Goal: Task Accomplishment & Management: Manage account settings

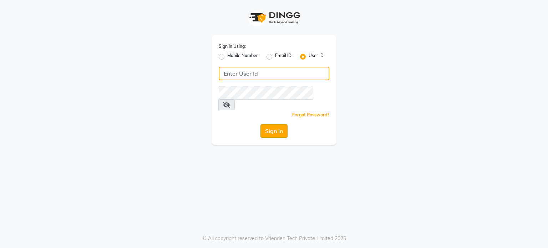
type input "desiresalon"
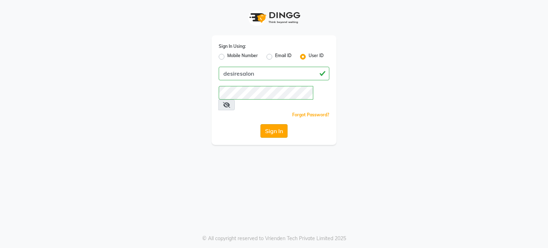
click at [276, 124] on button "Sign In" at bounding box center [274, 131] width 27 height 14
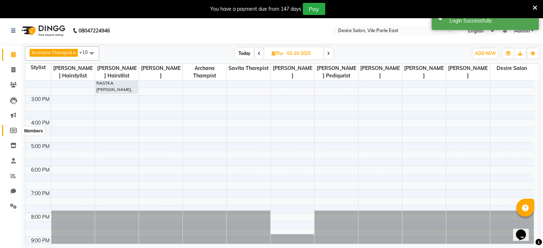
click at [14, 128] on icon at bounding box center [13, 130] width 7 height 5
select select
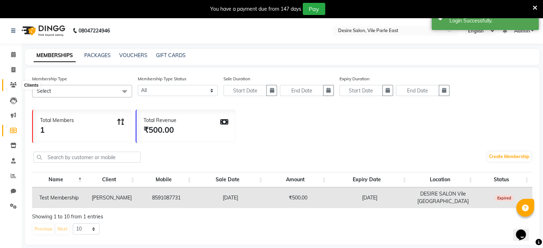
click at [11, 86] on icon at bounding box center [13, 84] width 7 height 5
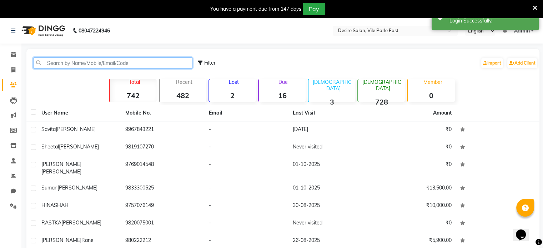
click at [51, 67] on input "text" at bounding box center [112, 62] width 159 height 11
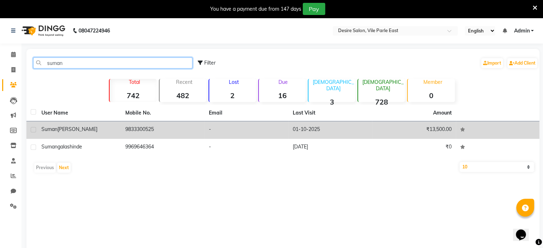
type input "suman"
click at [197, 131] on td "9833300525" at bounding box center [163, 129] width 84 height 17
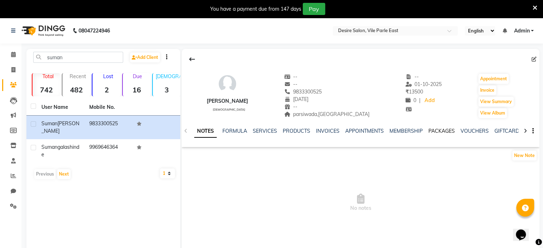
click at [435, 129] on link "PACKAGES" at bounding box center [441, 131] width 26 height 6
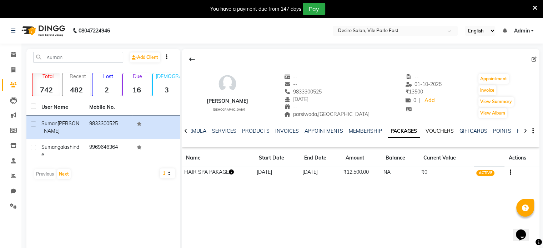
click at [433, 129] on link "VOUCHERS" at bounding box center [439, 131] width 28 height 6
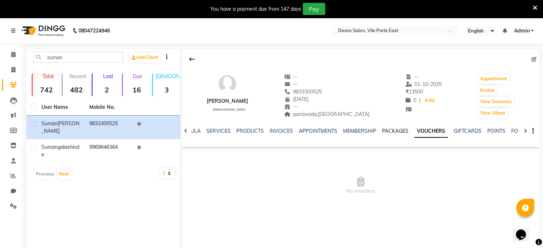
click at [391, 130] on link "PACKAGES" at bounding box center [395, 131] width 26 height 6
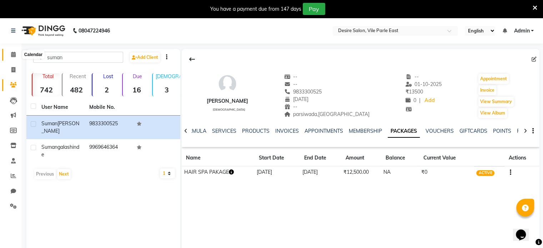
click at [14, 57] on icon at bounding box center [13, 54] width 5 height 5
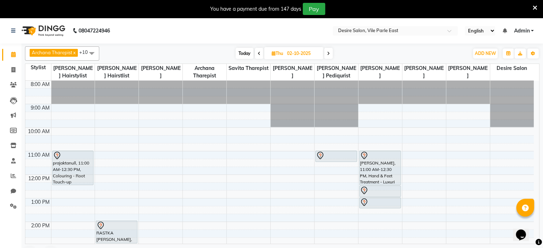
click at [241, 54] on span "Today" at bounding box center [245, 53] width 18 height 11
type input "01-10-2025"
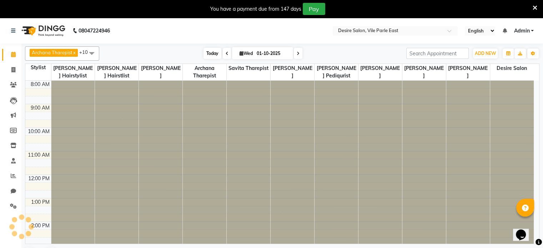
scroll to position [163, 0]
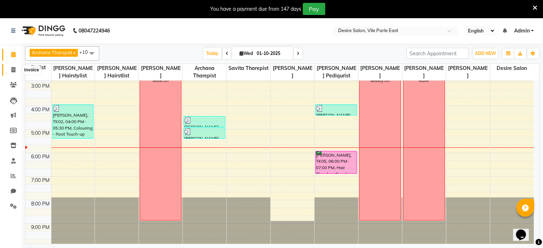
click at [14, 69] on icon at bounding box center [13, 69] width 4 height 5
select select "8076"
select select "service"
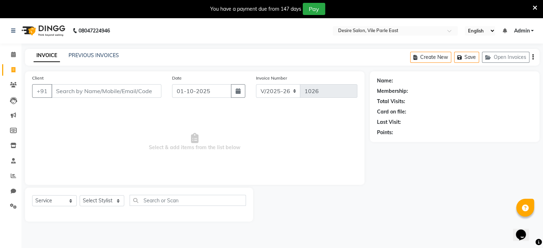
click at [70, 92] on input "Client" at bounding box center [106, 91] width 110 height 14
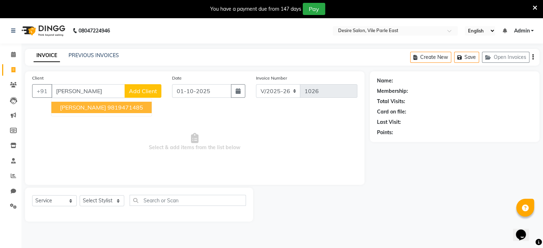
click at [74, 106] on span "[PERSON_NAME]" at bounding box center [83, 107] width 46 height 7
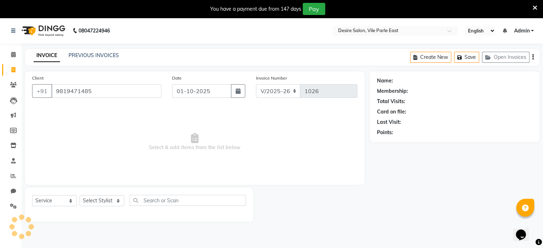
type input "9819471485"
select select "1: Object"
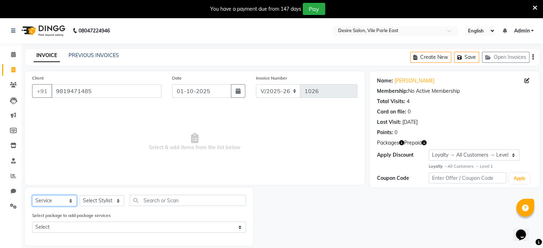
click at [47, 201] on select "Select Service Product Membership Package Voucher Prepaid Gift Card" at bounding box center [54, 200] width 45 height 11
click at [103, 198] on select "Select Stylist Archana Tharepist [PERSON_NAME] Pediqurist [PERSON_NAME] desire …" at bounding box center [102, 200] width 45 height 11
select select "89449"
click at [80, 196] on select "Select Stylist Archana Tharepist [PERSON_NAME] Pediqurist [PERSON_NAME] desire …" at bounding box center [102, 200] width 45 height 11
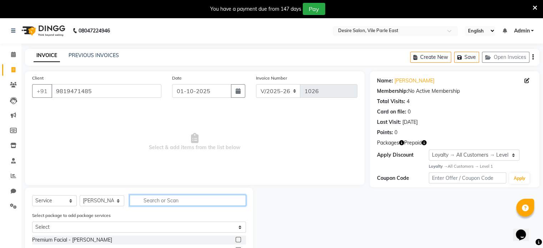
click at [155, 201] on input "text" at bounding box center [188, 200] width 116 height 11
type input "thr"
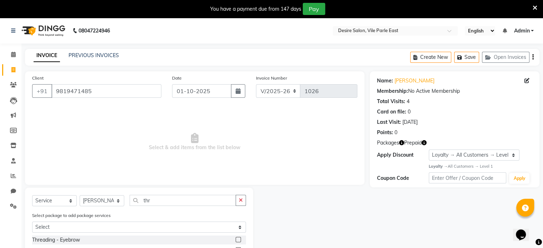
click at [237, 240] on label at bounding box center [238, 239] width 5 height 5
click at [237, 240] on input "checkbox" at bounding box center [238, 240] width 5 height 5
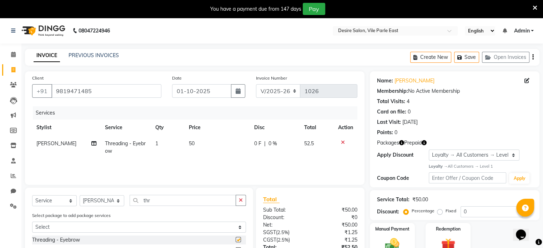
checkbox input "false"
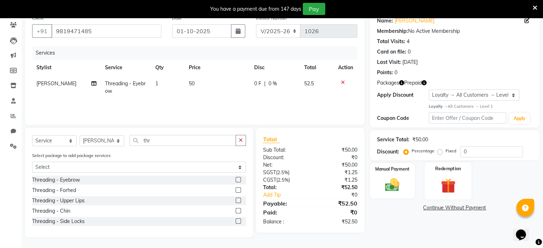
click at [437, 177] on img at bounding box center [448, 185] width 24 height 18
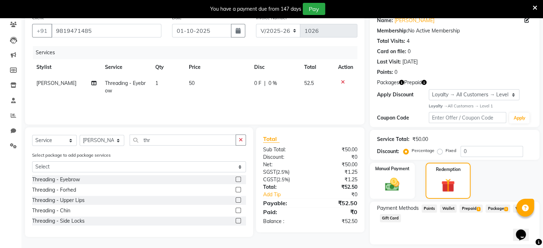
click at [475, 206] on span "Prepaid 1" at bounding box center [470, 209] width 23 height 8
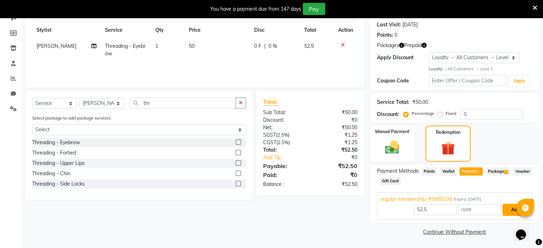
click at [507, 212] on button "Add" at bounding box center [515, 210] width 26 height 12
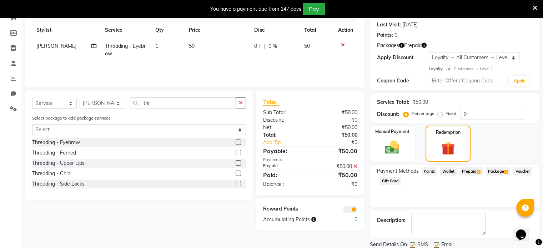
scroll to position [122, 0]
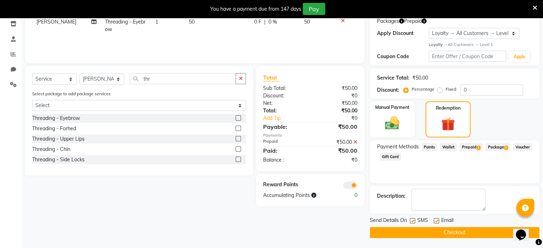
click at [462, 232] on button "Checkout" at bounding box center [455, 232] width 170 height 11
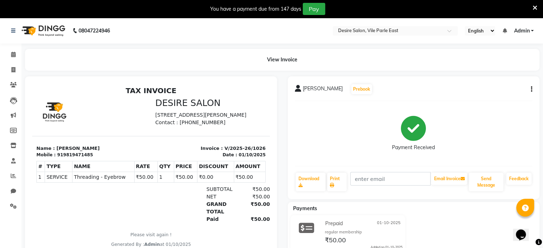
scroll to position [35, 0]
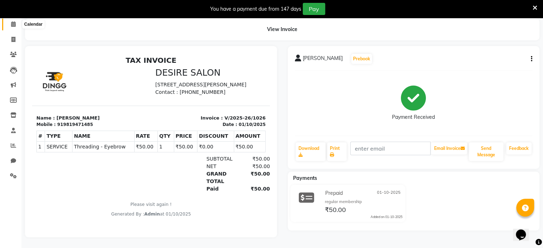
click at [11, 21] on icon at bounding box center [13, 23] width 5 height 5
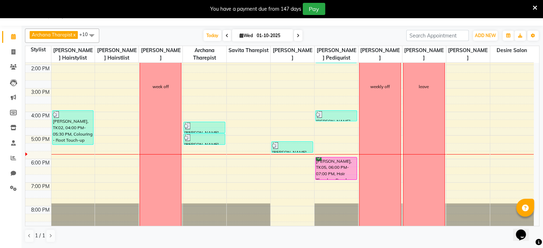
scroll to position [163, 0]
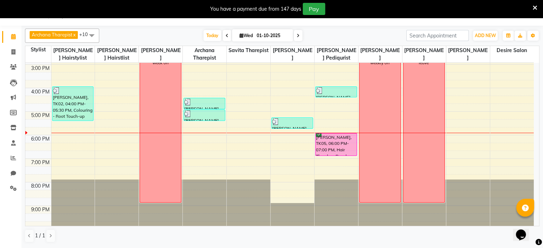
click at [299, 34] on span at bounding box center [298, 35] width 9 height 11
type input "02-10-2025"
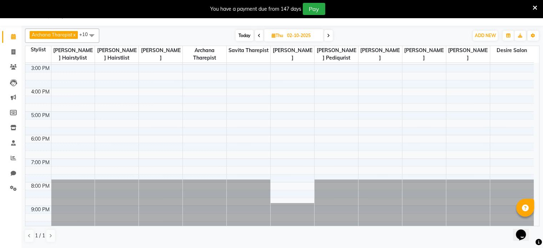
click at [299, 34] on input "02-10-2025" at bounding box center [303, 35] width 36 height 11
select select "10"
select select "2025"
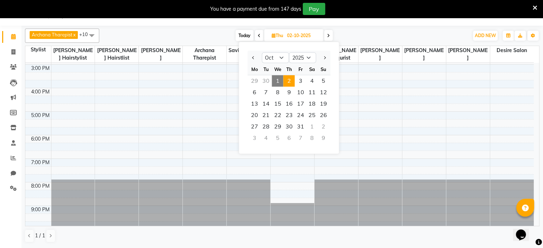
drag, startPoint x: 299, startPoint y: 34, endPoint x: 391, endPoint y: 35, distance: 91.4
click at [391, 35] on div "[DATE] [DATE] Jan Feb Mar Apr May Jun [DATE] Aug Sep Oct Nov [DATE] 2016 2017 2…" at bounding box center [284, 35] width 362 height 11
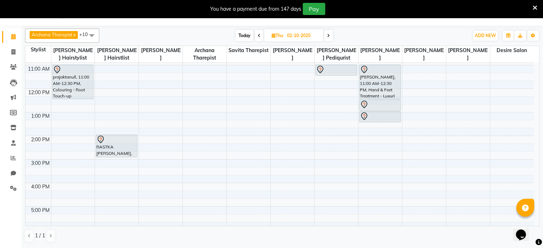
scroll to position [54, 0]
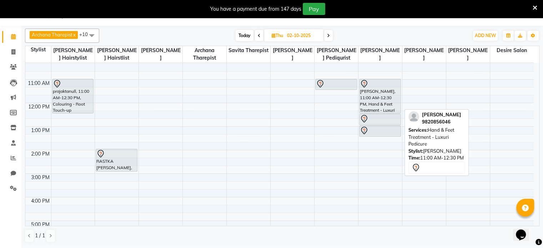
click at [379, 88] on div "[PERSON_NAME], 11:00 AM-12:30 PM, Hand & Feet Treatment - Luxuri Pedicure" at bounding box center [379, 96] width 41 height 34
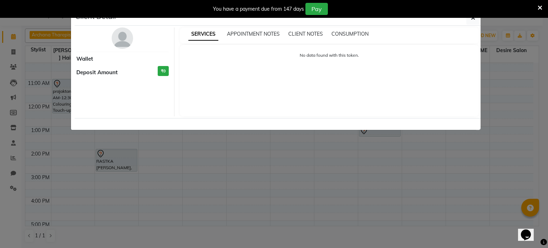
select select "7"
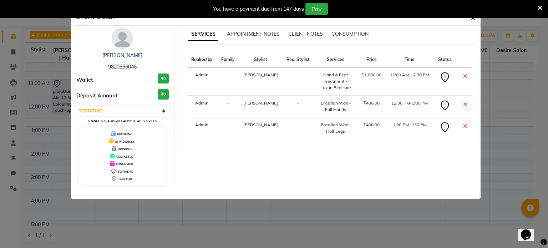
click at [379, 88] on td "₹1,000.00" at bounding box center [371, 81] width 29 height 28
click at [473, 20] on icon "button" at bounding box center [473, 18] width 4 height 6
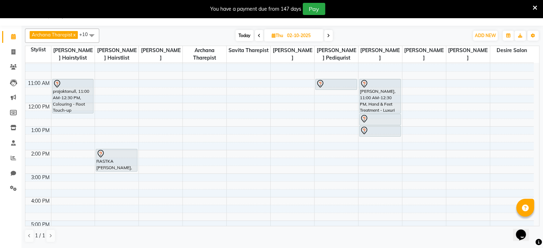
click at [327, 36] on icon at bounding box center [328, 36] width 3 height 4
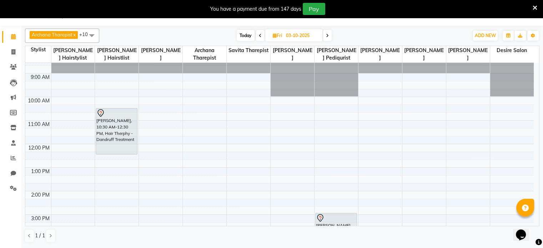
scroll to position [6, 0]
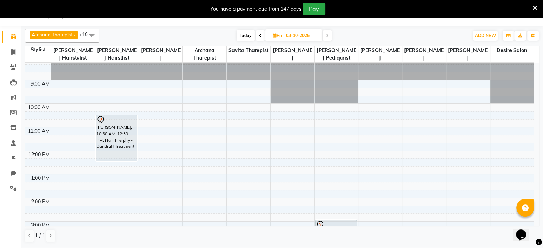
click at [323, 38] on span at bounding box center [327, 35] width 9 height 11
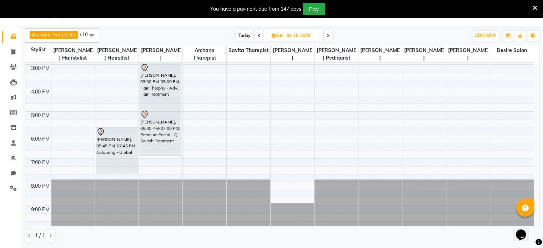
click at [323, 38] on div "[DATE] [DATE]" at bounding box center [284, 35] width 98 height 11
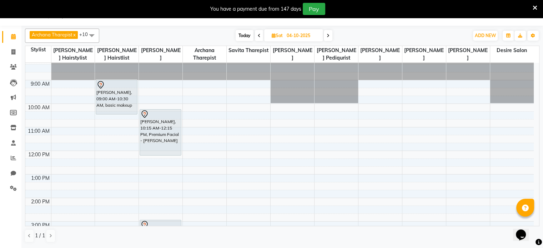
scroll to position [0, 0]
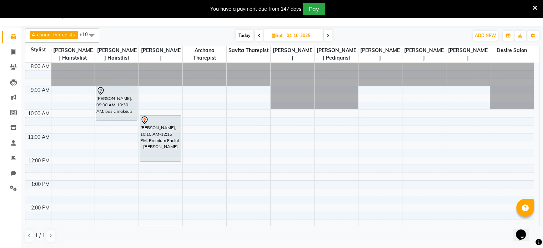
click at [328, 35] on icon at bounding box center [328, 36] width 3 height 4
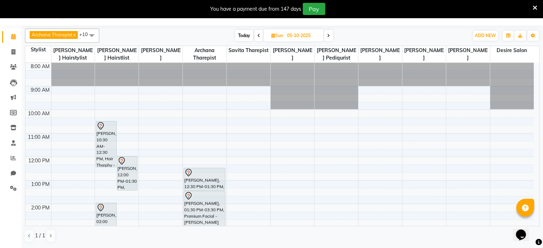
click at [539, 80] on div "8:00 AM 9:00 AM 10:00 AM 11:00 AM 12:00 PM 1:00 PM 2:00 PM 3:00 PM 4:00 PM 5:00…" at bounding box center [282, 144] width 514 height 163
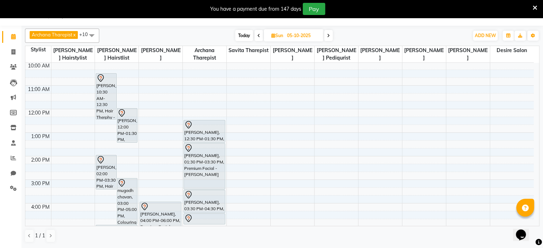
scroll to position [49, 0]
click at [240, 33] on span "Today" at bounding box center [244, 35] width 18 height 11
type input "01-10-2025"
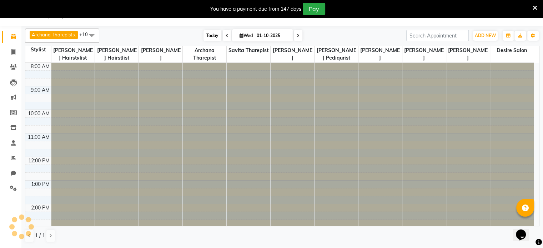
scroll to position [163, 0]
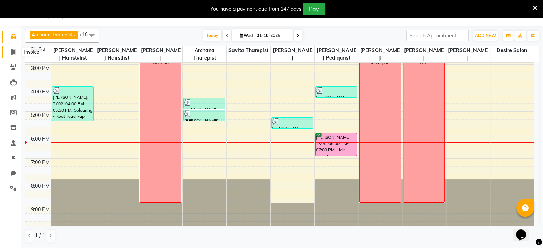
click at [14, 50] on icon at bounding box center [13, 51] width 4 height 5
select select "service"
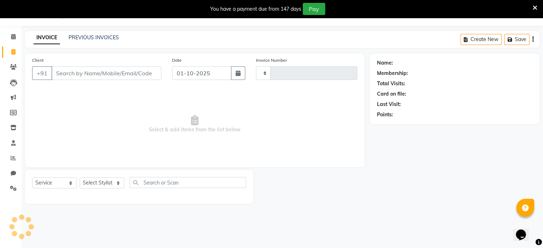
type input "1027"
select select "8076"
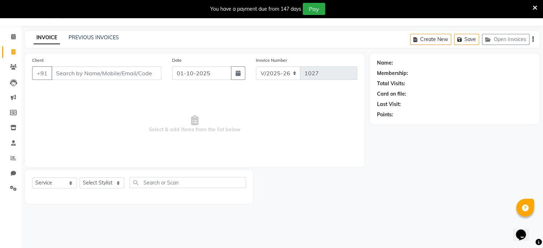
click at [79, 74] on input "Client" at bounding box center [106, 73] width 110 height 14
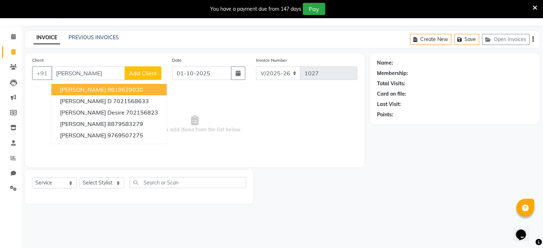
click at [86, 89] on span "[PERSON_NAME]" at bounding box center [83, 89] width 46 height 7
type input "9819629030"
select select "1: Object"
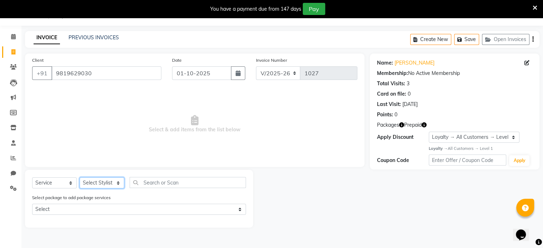
click at [91, 186] on select "Select Stylist Archana Tharepist [PERSON_NAME] Pediqurist [PERSON_NAME] desire …" at bounding box center [102, 182] width 45 height 11
select select "75803"
click at [80, 178] on select "Select Stylist Archana Tharepist [PERSON_NAME] Pediqurist [PERSON_NAME] desire …" at bounding box center [102, 182] width 45 height 11
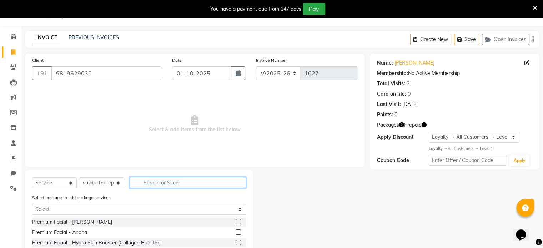
click at [163, 183] on input "text" at bounding box center [188, 182] width 116 height 11
click at [160, 180] on input "text" at bounding box center [188, 182] width 116 height 11
type input "thre"
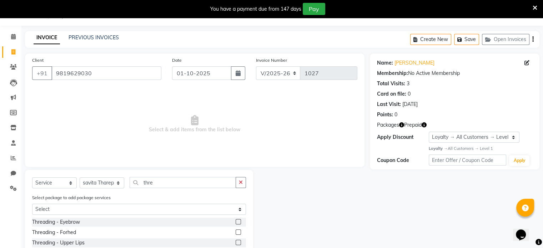
click at [239, 222] on label at bounding box center [238, 221] width 5 height 5
click at [239, 222] on input "checkbox" at bounding box center [238, 222] width 5 height 5
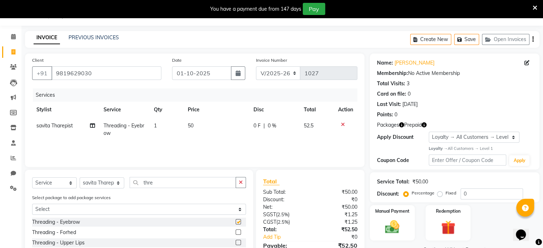
checkbox input "false"
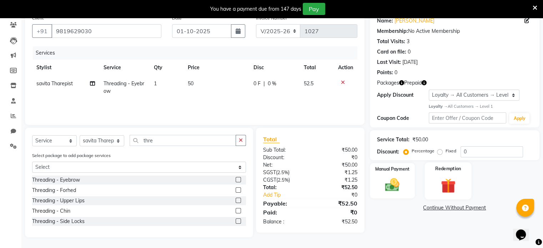
click at [453, 183] on img at bounding box center [448, 185] width 24 height 18
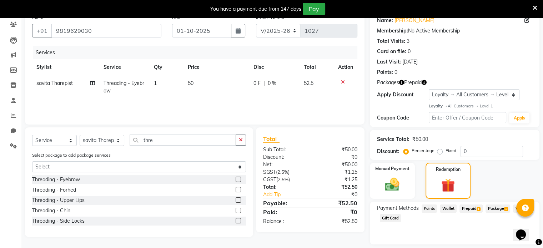
click at [473, 206] on span "Prepaid 1" at bounding box center [470, 209] width 23 height 8
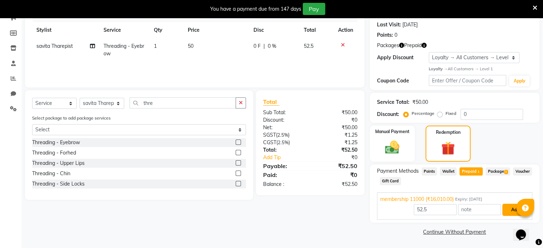
click at [510, 211] on button "Add" at bounding box center [515, 210] width 26 height 12
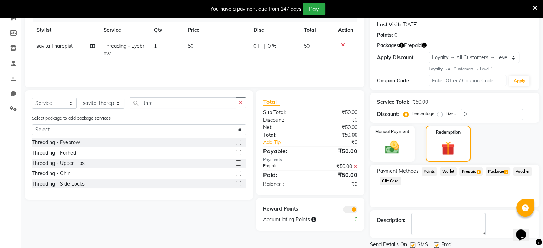
scroll to position [122, 0]
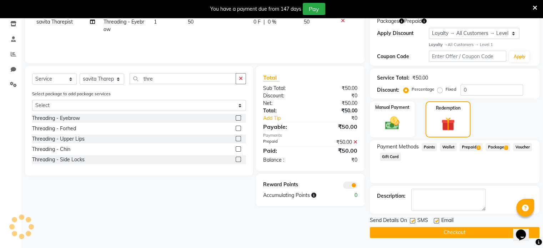
click at [439, 232] on button "Checkout" at bounding box center [455, 232] width 170 height 11
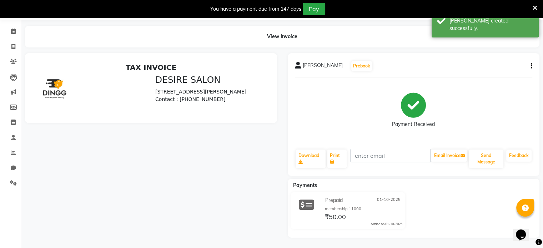
scroll to position [35, 0]
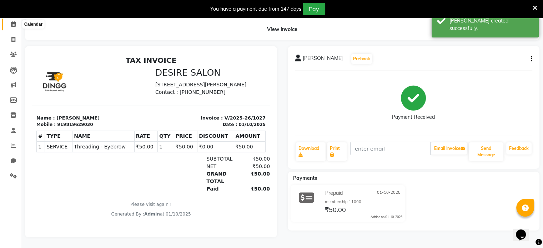
click at [11, 22] on span at bounding box center [13, 24] width 12 height 8
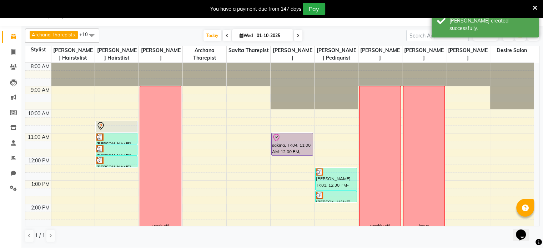
scroll to position [163, 0]
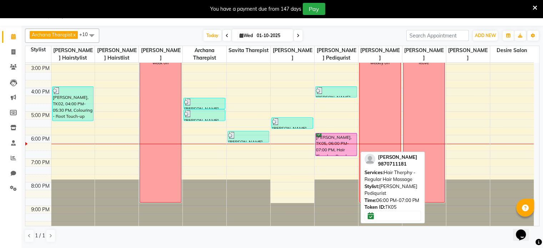
click at [336, 140] on div "[PERSON_NAME], TK05, 06:00 PM-07:00 PM, Hair Therphy - Regular Hair Massage" at bounding box center [336, 144] width 41 height 22
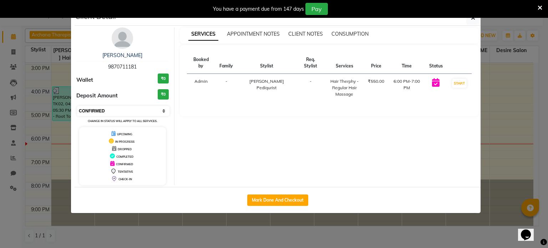
click at [109, 110] on select "Select IN SERVICE CONFIRMED TENTATIVE CHECK IN MARK DONE DROPPED UPCOMING" at bounding box center [123, 111] width 92 height 10
select select "8"
click at [77, 106] on select "Select IN SERVICE CONFIRMED TENTATIVE CHECK IN MARK DONE DROPPED UPCOMING" at bounding box center [123, 111] width 92 height 10
click at [475, 19] on icon "button" at bounding box center [473, 18] width 4 height 6
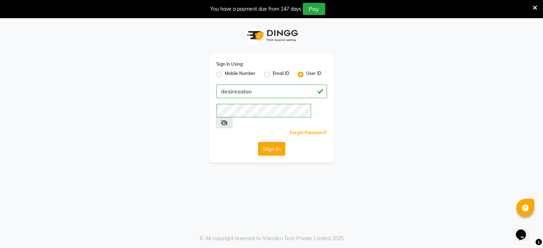
click at [271, 143] on button "Sign In" at bounding box center [271, 149] width 27 height 14
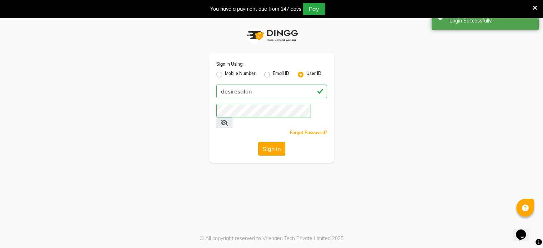
click at [271, 142] on button "Sign In" at bounding box center [271, 149] width 27 height 14
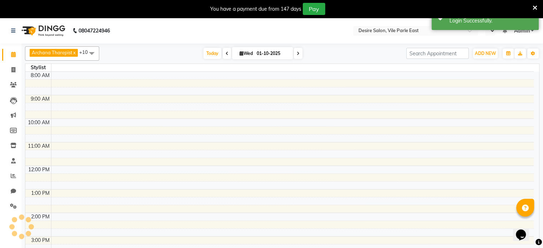
select select "en"
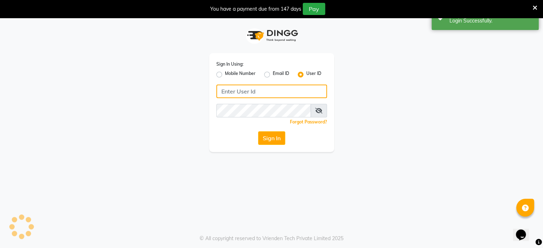
type input "desiresalon"
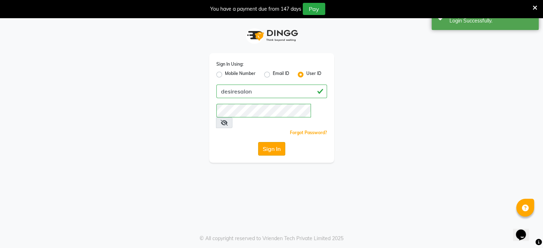
click at [274, 142] on button "Sign In" at bounding box center [271, 149] width 27 height 14
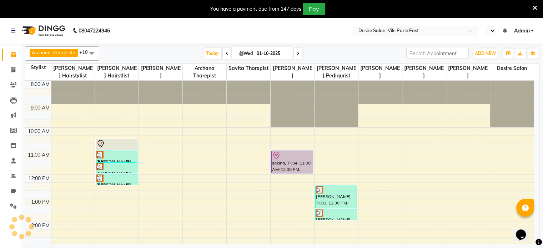
select select "en"
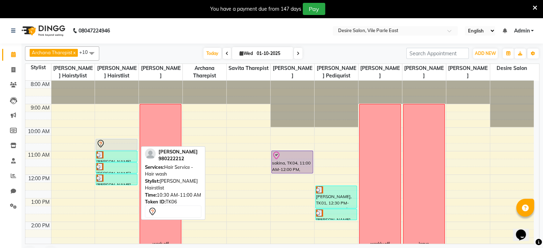
click at [120, 147] on div at bounding box center [116, 144] width 40 height 9
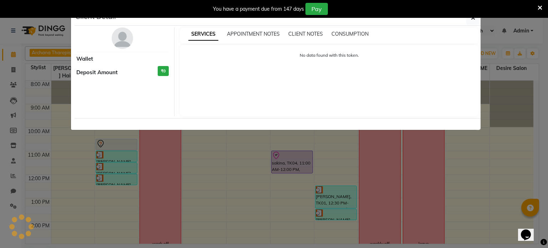
select select "7"
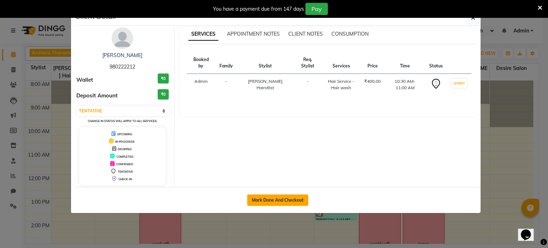
click at [293, 198] on button "Mark Done And Checkout" at bounding box center [277, 200] width 61 height 11
select select "service"
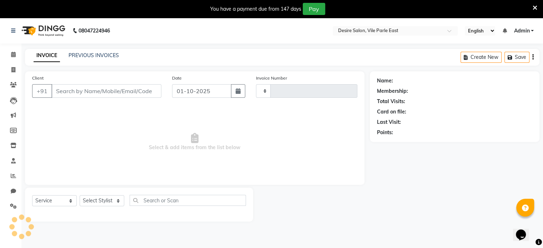
type input "1028"
select select "8076"
type input "980222212"
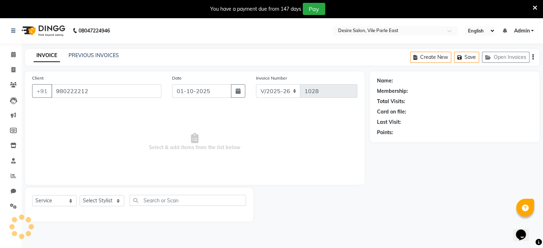
select select "75804"
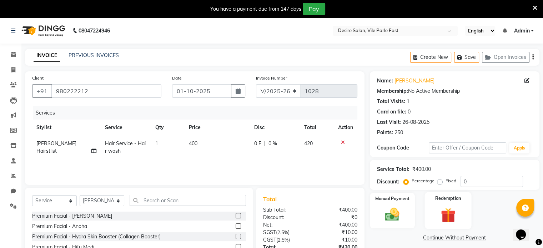
click at [441, 203] on div "Redemption" at bounding box center [447, 210] width 47 height 37
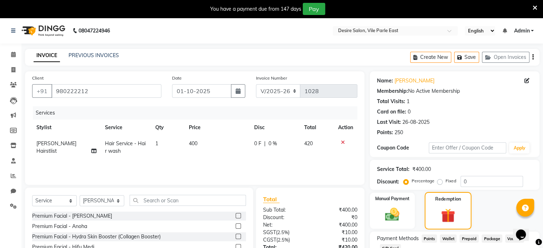
click at [441, 203] on div "Redemption" at bounding box center [447, 210] width 47 height 37
click at [492, 217] on div "Manual Payment Redemption" at bounding box center [454, 211] width 180 height 36
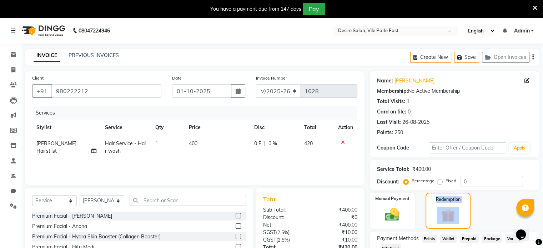
click at [490, 213] on div "Manual Payment Redemption" at bounding box center [454, 211] width 180 height 36
click at [12, 55] on icon at bounding box center [13, 54] width 5 height 5
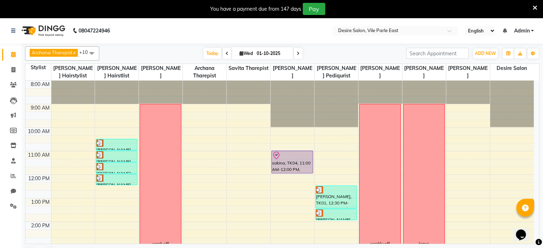
scroll to position [143, 0]
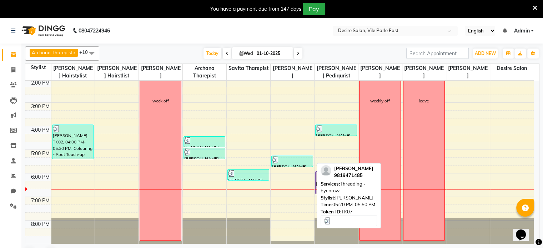
click at [282, 160] on div at bounding box center [292, 159] width 40 height 7
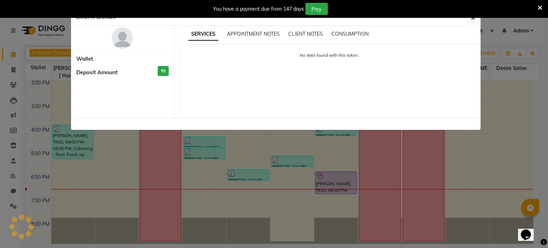
select select "3"
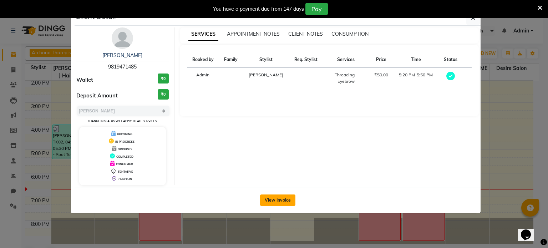
click at [287, 196] on button "View Invoice" at bounding box center [277, 200] width 35 height 11
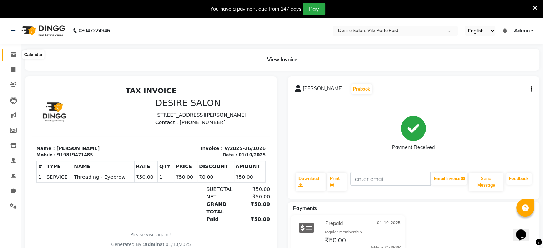
click at [14, 52] on icon at bounding box center [13, 54] width 5 height 5
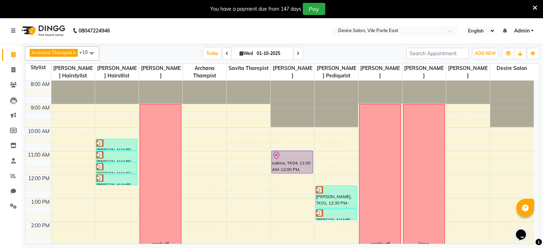
scroll to position [143, 0]
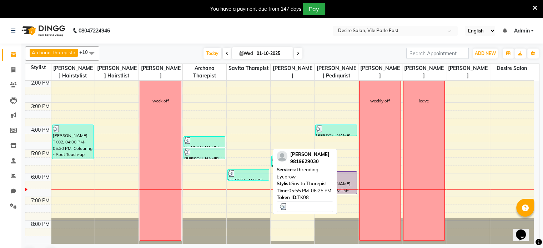
click at [249, 178] on div "[PERSON_NAME], TK08, 05:55 PM-06:25 PM, Threading - Eyebrow" at bounding box center [248, 175] width 41 height 11
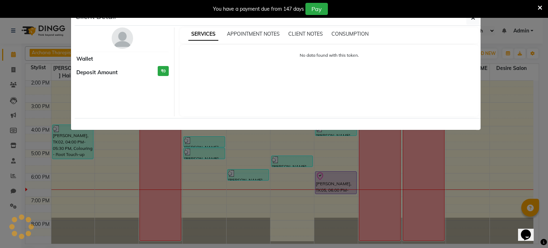
select select "3"
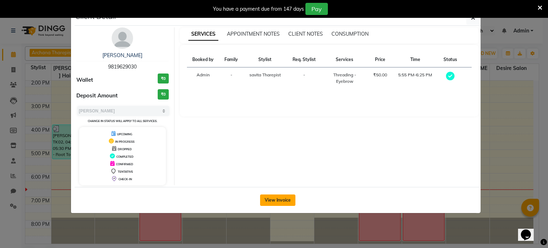
click at [278, 201] on button "View Invoice" at bounding box center [277, 200] width 35 height 11
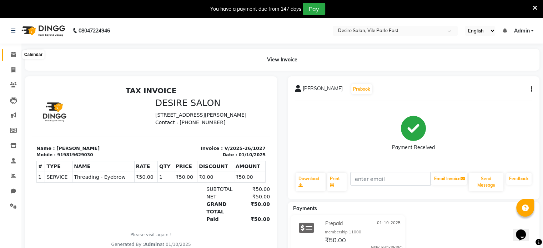
click at [11, 55] on icon at bounding box center [13, 54] width 5 height 5
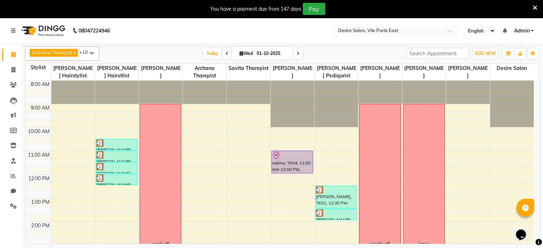
scroll to position [143, 0]
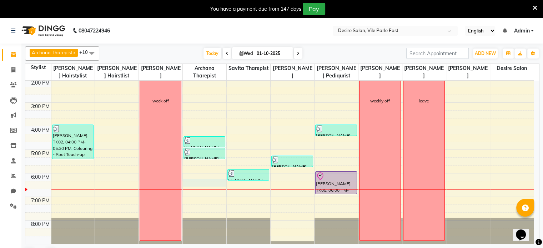
click at [188, 183] on div "8:00 AM 9:00 AM 10:00 AM 11:00 AM 12:00 PM 1:00 PM 2:00 PM 3:00 PM 4:00 PM 5:00…" at bounding box center [279, 102] width 508 height 329
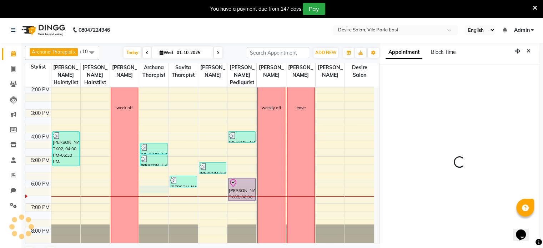
scroll to position [20, 0]
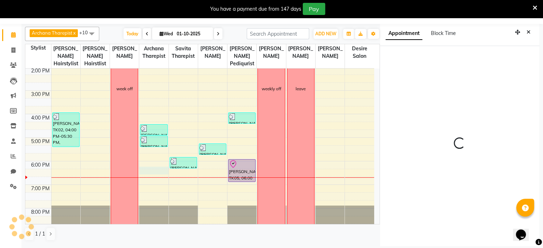
select select "74552"
select select "tentative"
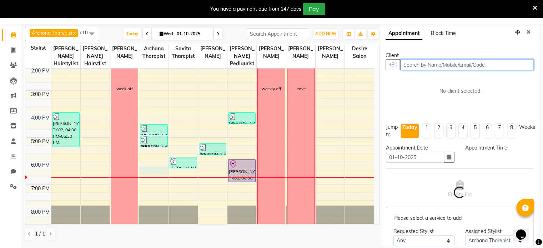
select select "1095"
type input "h"
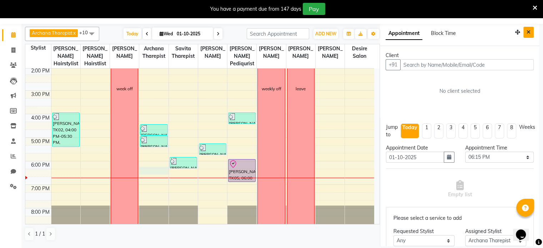
click at [526, 32] on icon "Close" at bounding box center [528, 32] width 4 height 5
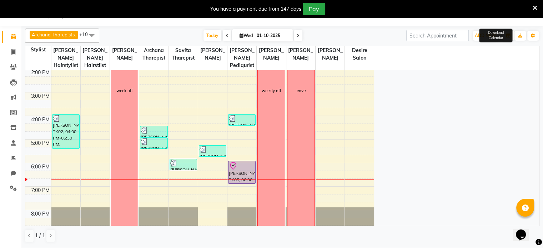
scroll to position [18, 0]
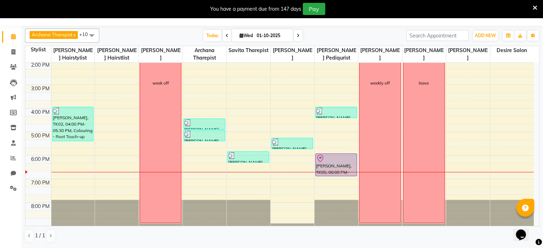
click at [484, 100] on div "8:00 AM 9:00 AM 10:00 AM 11:00 AM 12:00 PM 1:00 PM 2:00 PM 3:00 PM 4:00 PM 5:00…" at bounding box center [279, 84] width 508 height 329
select select "75805"
select select "tentative"
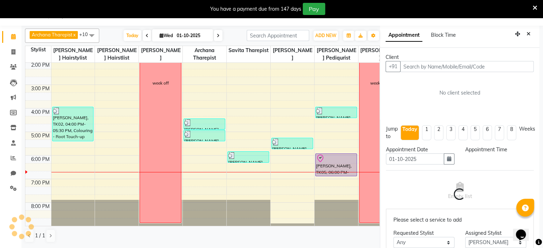
scroll to position [20, 0]
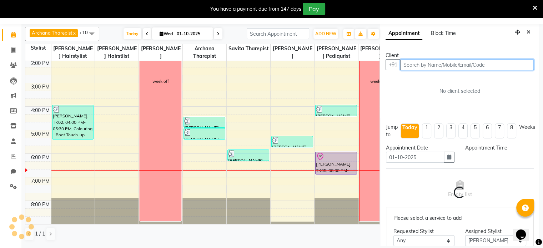
select select "945"
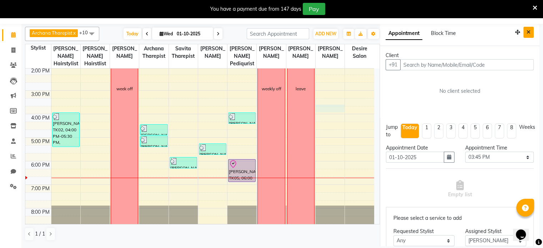
click at [526, 34] on icon "Close" at bounding box center [528, 32] width 4 height 5
